Goal: Check status: Check status

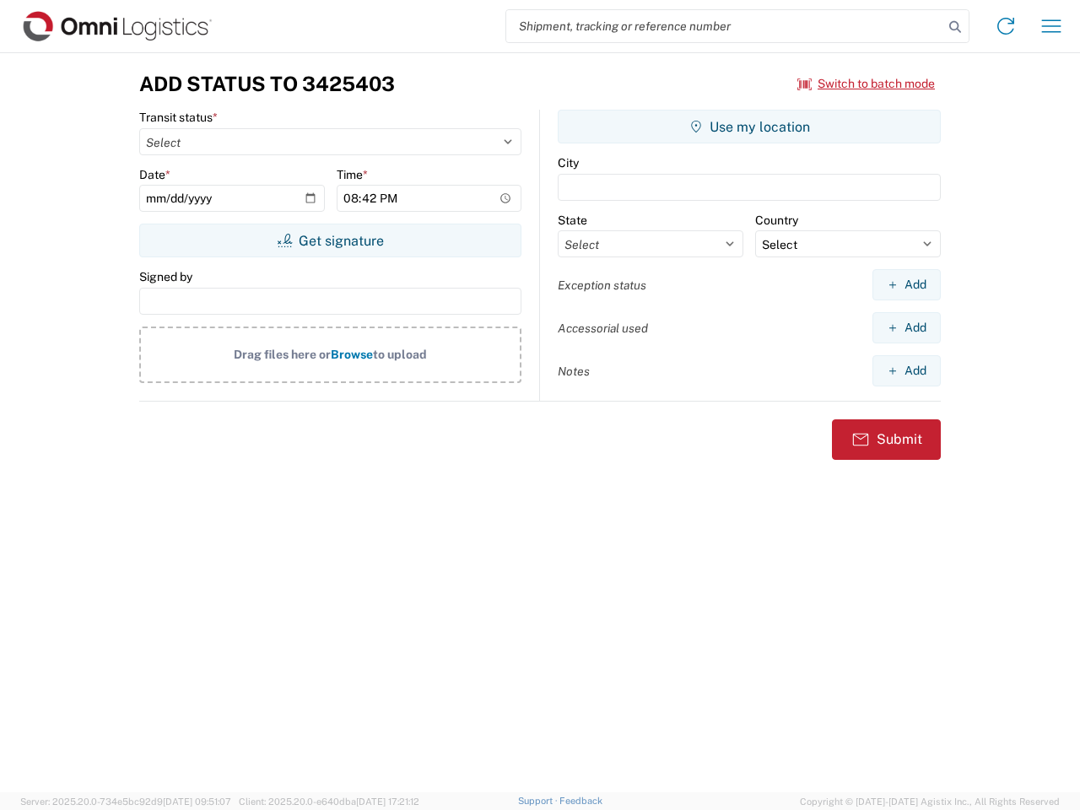
click at [725, 26] on input "search" at bounding box center [724, 26] width 437 height 32
click at [955, 27] on icon at bounding box center [956, 27] width 24 height 24
click at [1006, 26] on icon at bounding box center [1006, 26] width 27 height 27
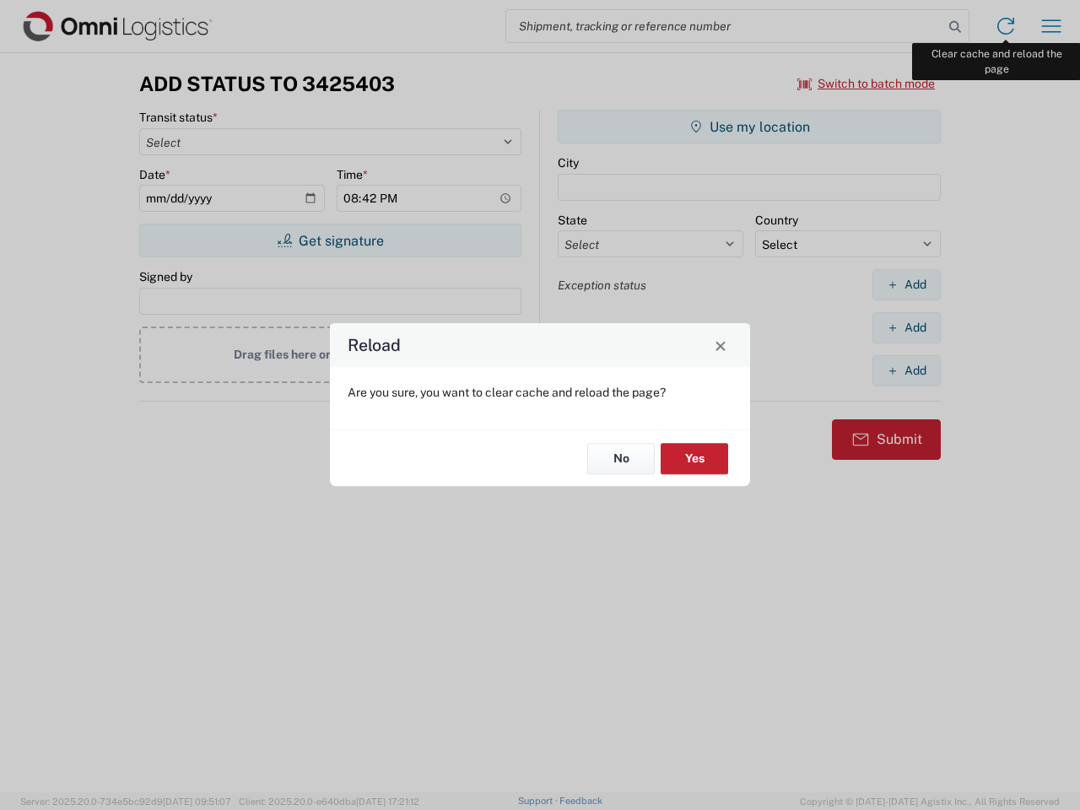
click at [1052, 26] on div "Reload Are you sure, you want to clear cache and reload the page? No Yes" at bounding box center [540, 405] width 1080 height 810
click at [867, 84] on div "Reload Are you sure, you want to clear cache and reload the page? No Yes" at bounding box center [540, 405] width 1080 height 810
click at [330, 241] on div "Reload Are you sure, you want to clear cache and reload the page? No Yes" at bounding box center [540, 405] width 1080 height 810
click at [749, 127] on div "Reload Are you sure, you want to clear cache and reload the page? No Yes" at bounding box center [540, 405] width 1080 height 810
click at [906, 284] on div "Reload Are you sure, you want to clear cache and reload the page? No Yes" at bounding box center [540, 405] width 1080 height 810
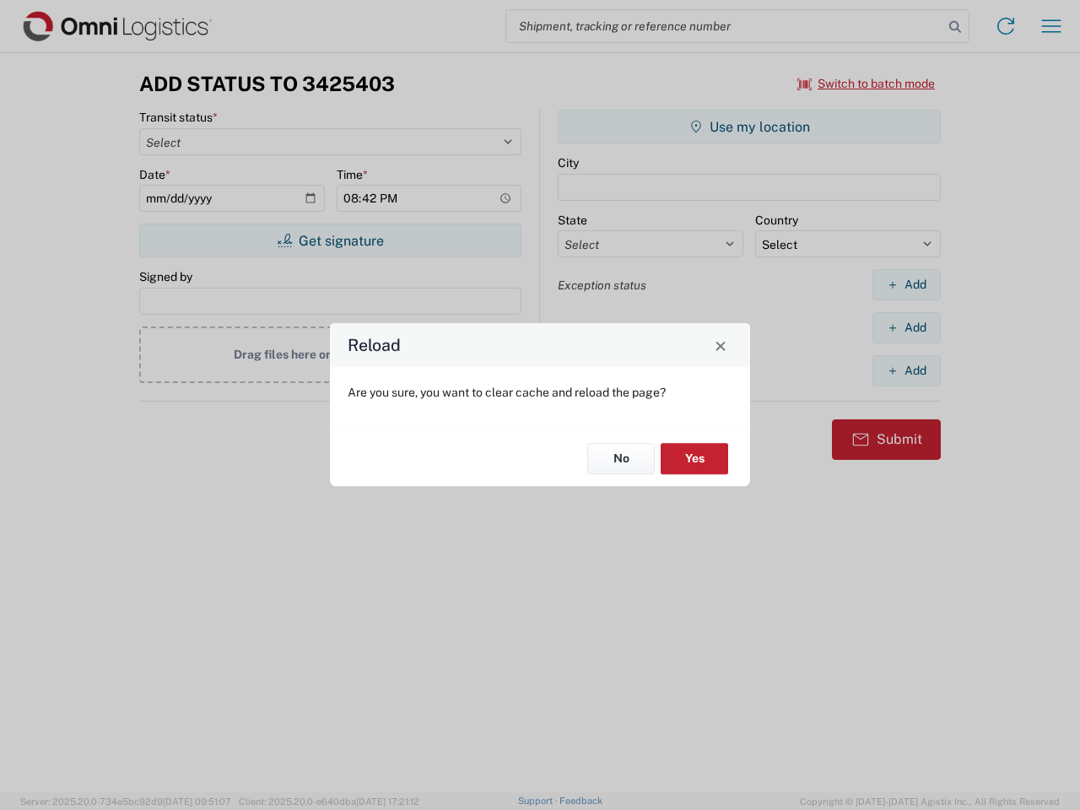
click at [906, 327] on div "Reload Are you sure, you want to clear cache and reload the page? No Yes" at bounding box center [540, 405] width 1080 height 810
click at [906, 371] on div "Reload Are you sure, you want to clear cache and reload the page? No Yes" at bounding box center [540, 405] width 1080 height 810
